Goal: Find specific page/section: Find specific page/section

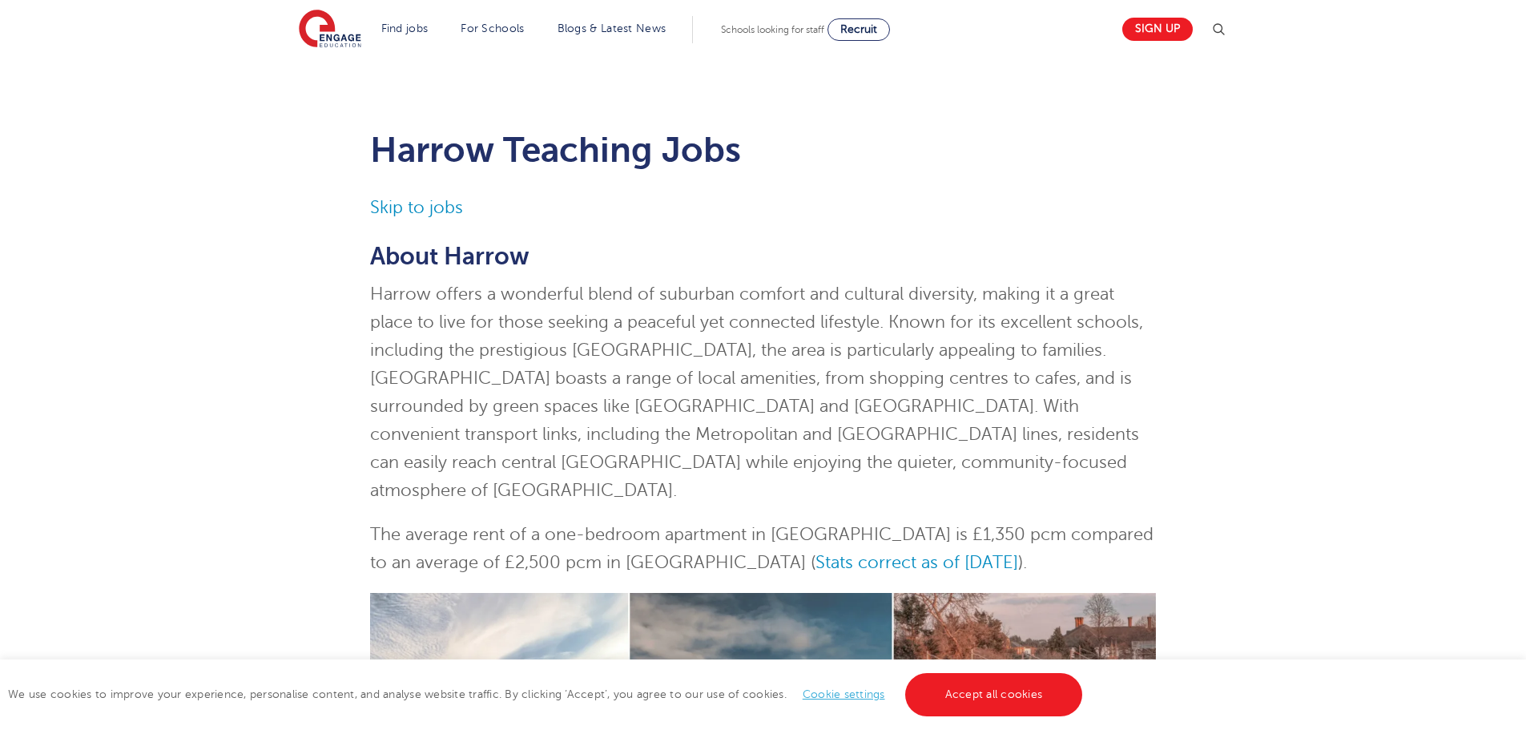
scroll to position [1442, 0]
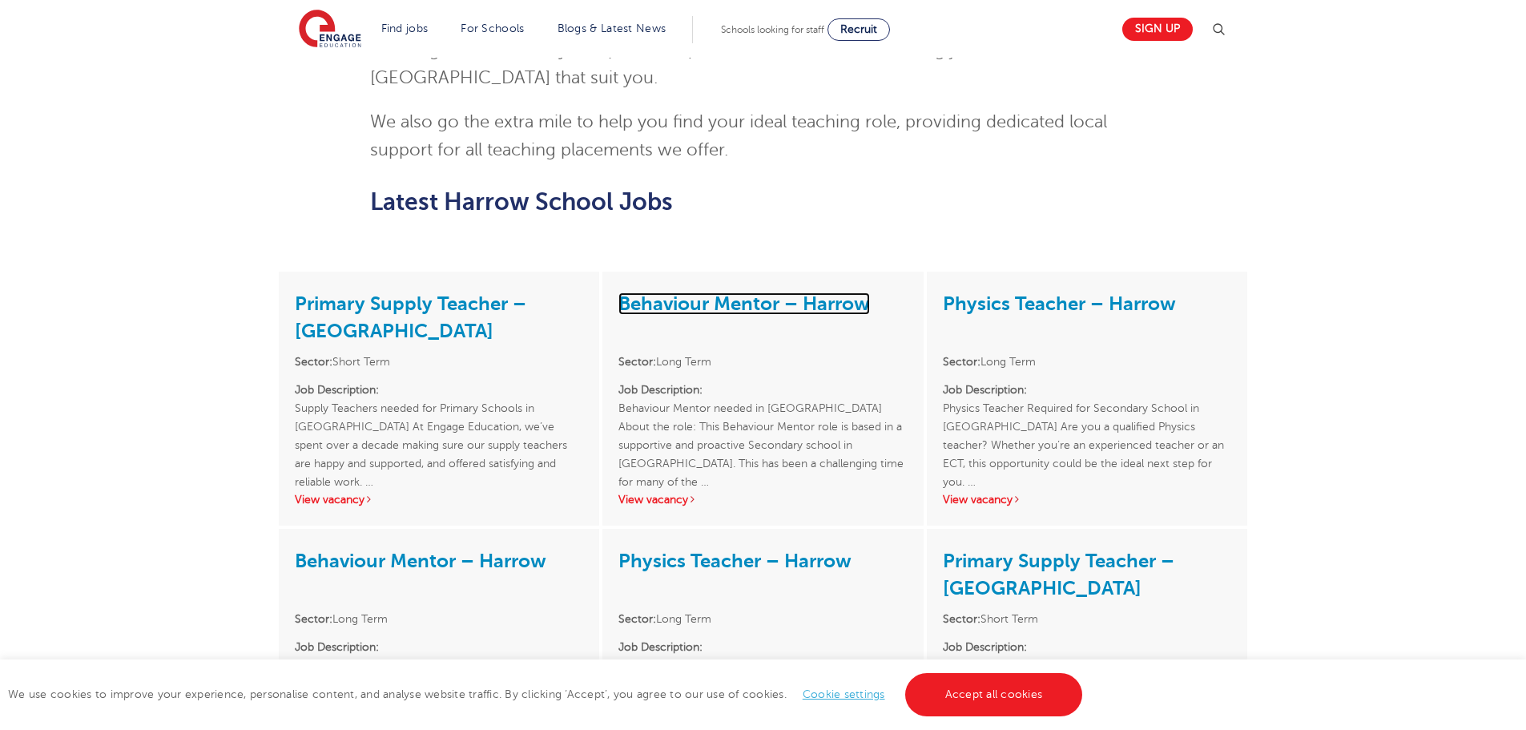
click at [741, 292] on link "Behaviour Mentor – Harrow" at bounding box center [744, 303] width 252 height 22
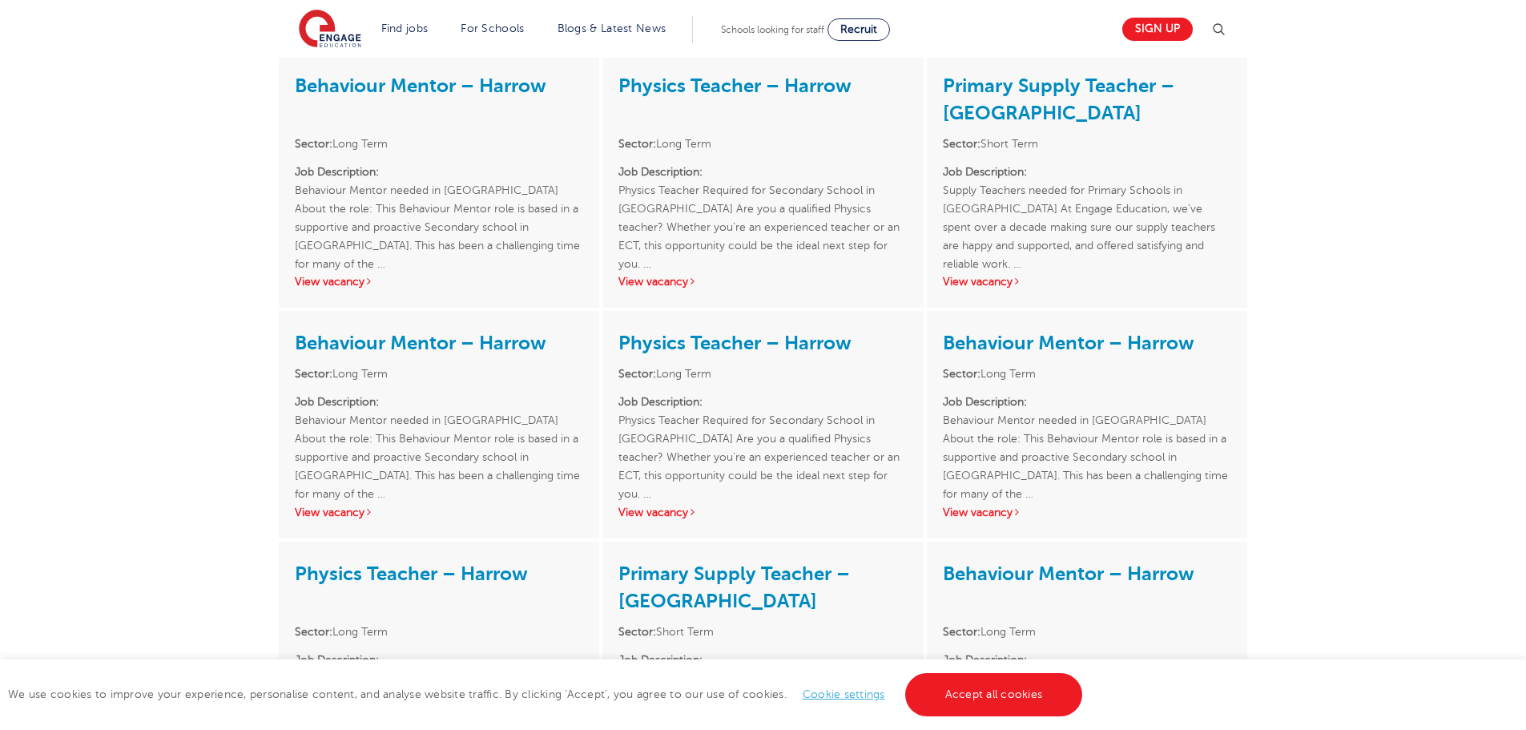
scroll to position [2163, 0]
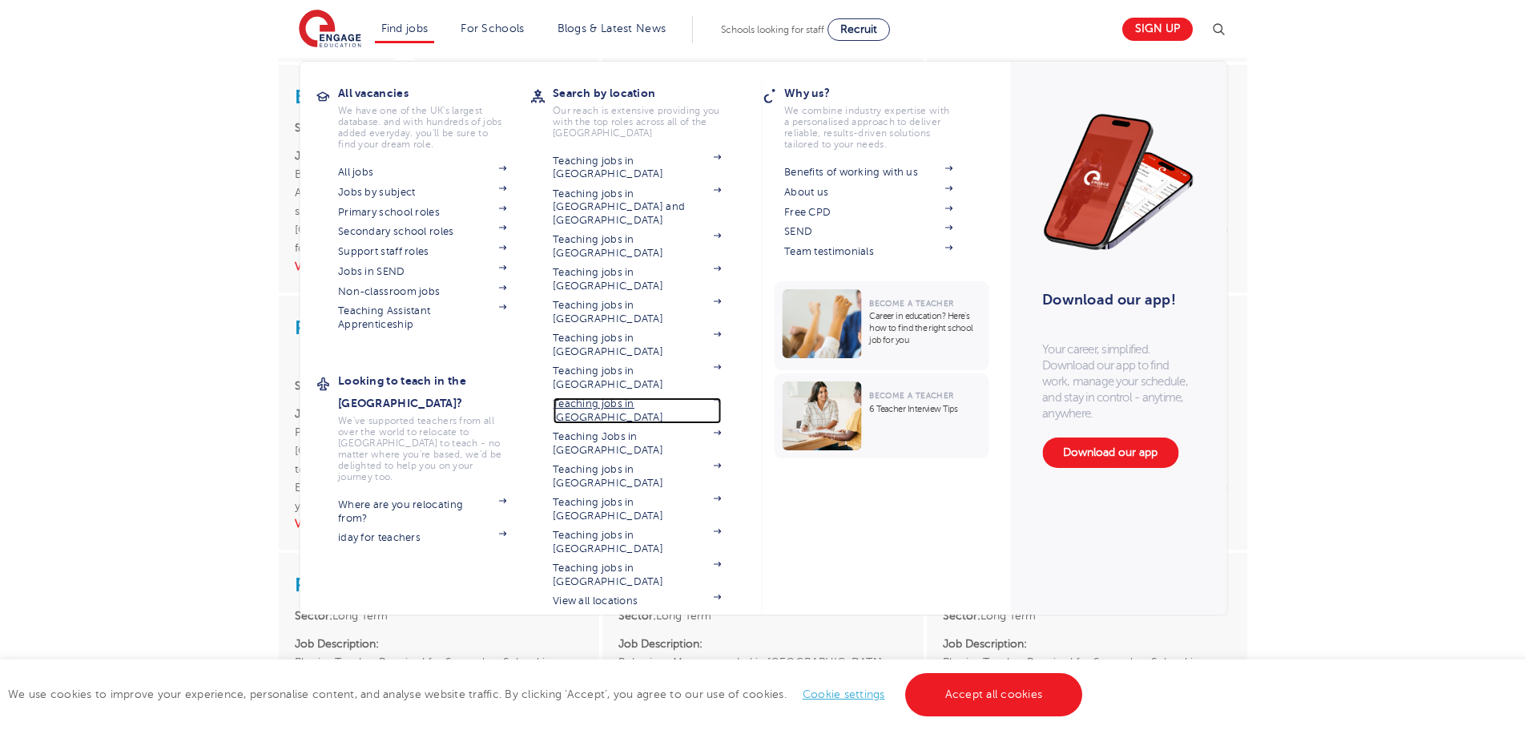
click at [607, 397] on link "Teaching jobs in [GEOGRAPHIC_DATA]" at bounding box center [637, 410] width 168 height 26
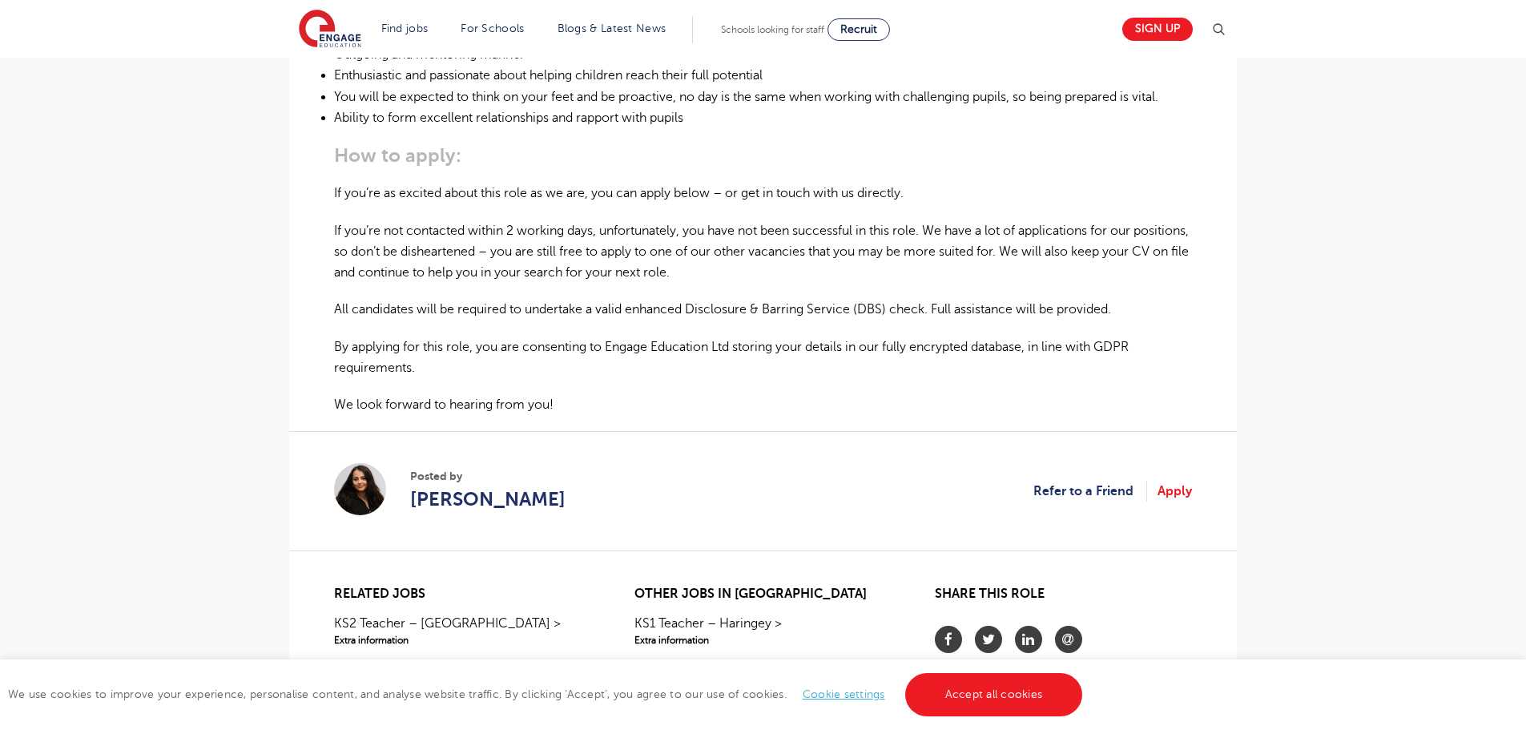
scroll to position [881, 0]
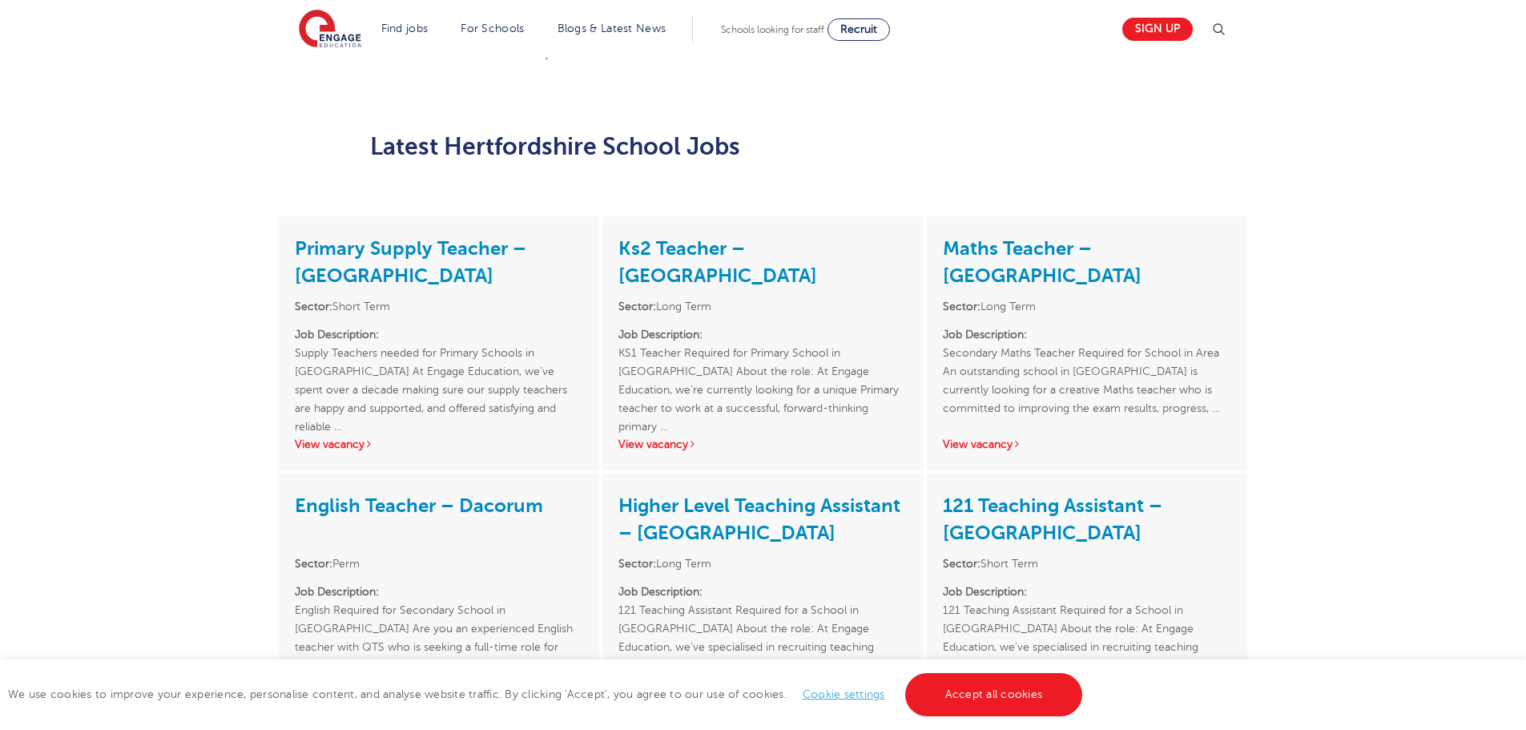
scroll to position [3684, 0]
